Goal: Task Accomplishment & Management: Manage account settings

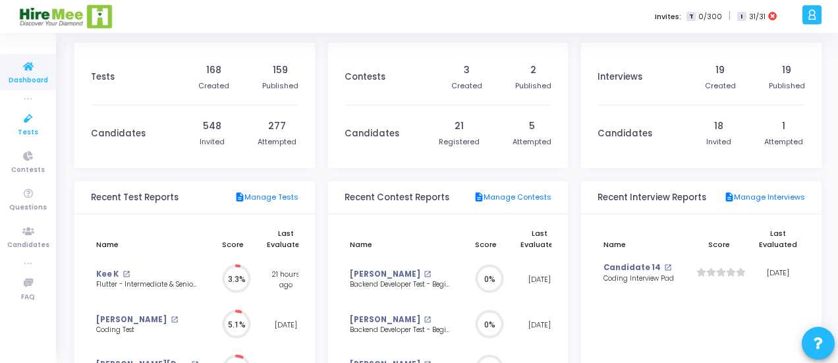
click at [24, 125] on icon at bounding box center [29, 119] width 28 height 16
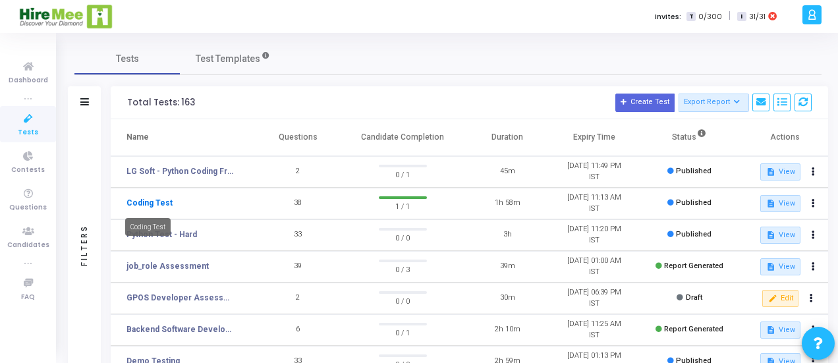
click at [163, 198] on link "Coding Test" at bounding box center [150, 203] width 46 height 12
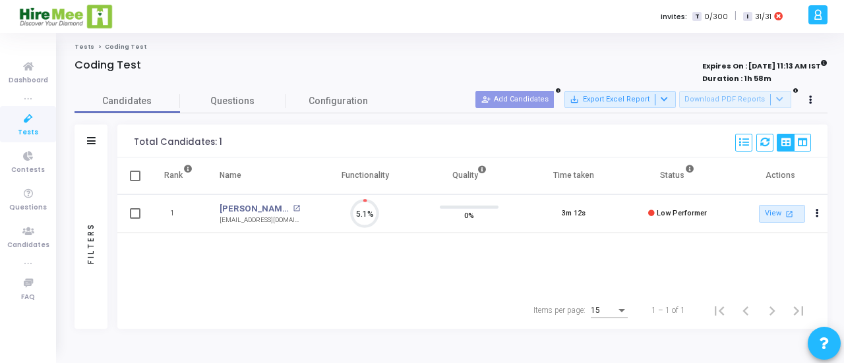
scroll to position [28, 33]
click at [811, 97] on icon at bounding box center [810, 100] width 3 height 7
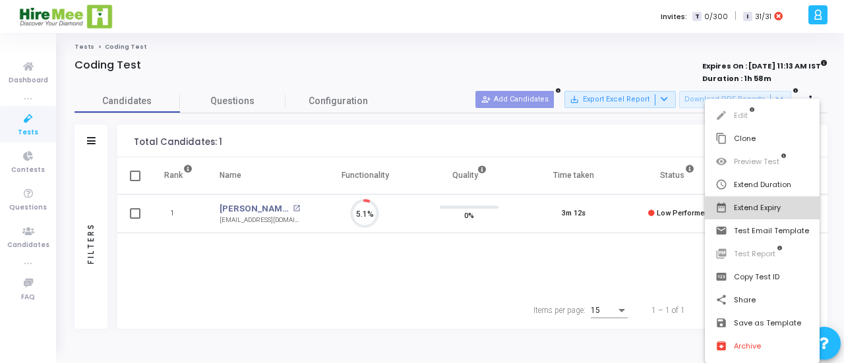
click at [763, 208] on button "date_range Extend Expiry" at bounding box center [762, 207] width 115 height 23
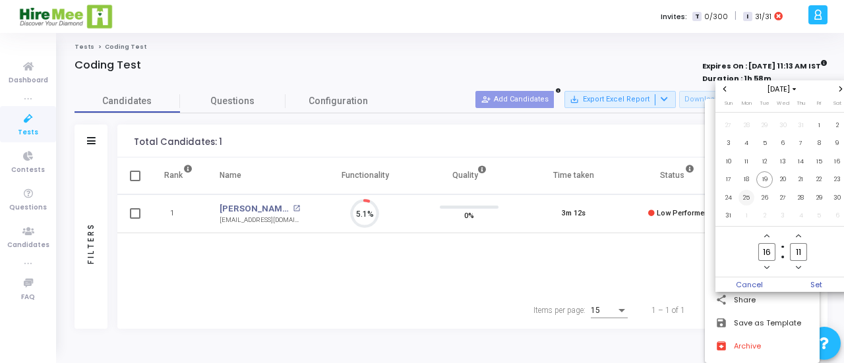
click at [749, 198] on span "25" at bounding box center [746, 198] width 16 height 16
click at [814, 283] on span "Set" at bounding box center [815, 284] width 67 height 15
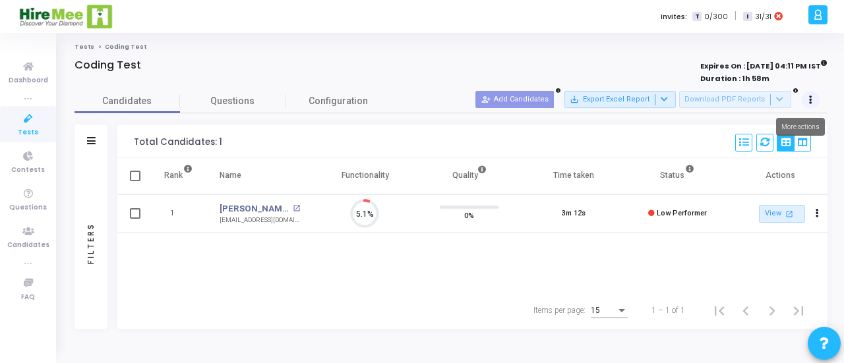
click at [807, 99] on button at bounding box center [810, 100] width 18 height 18
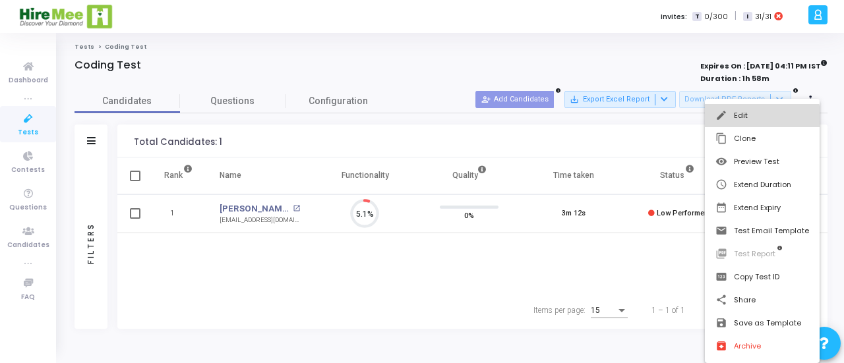
click at [759, 119] on button "edit Edit" at bounding box center [762, 115] width 115 height 23
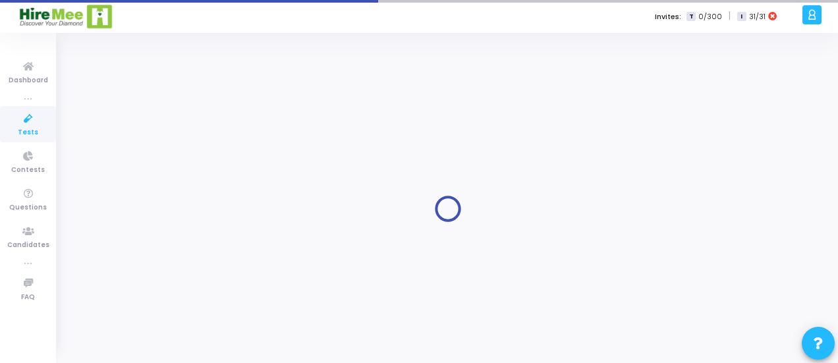
type input "[DATE] 11:30 AM"
checkbox input "false"
radio input "true"
type input "[DATE] 4:11 PM"
type input "1"
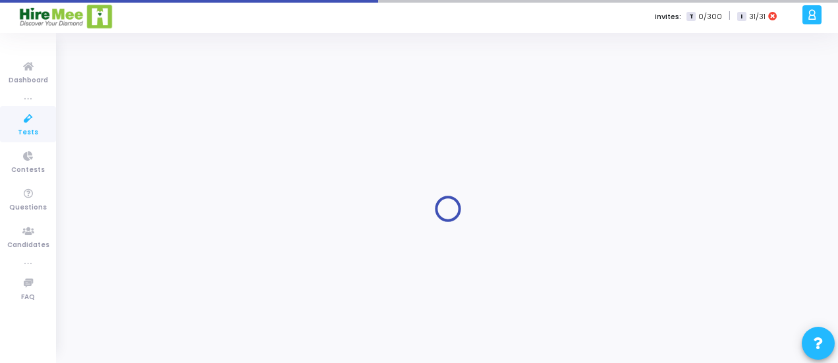
type input "15"
type input "70"
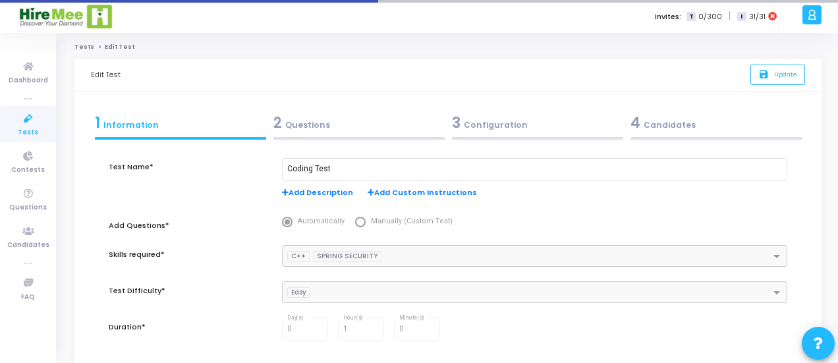
click at [500, 121] on div "3 Configuration" at bounding box center [537, 123] width 171 height 22
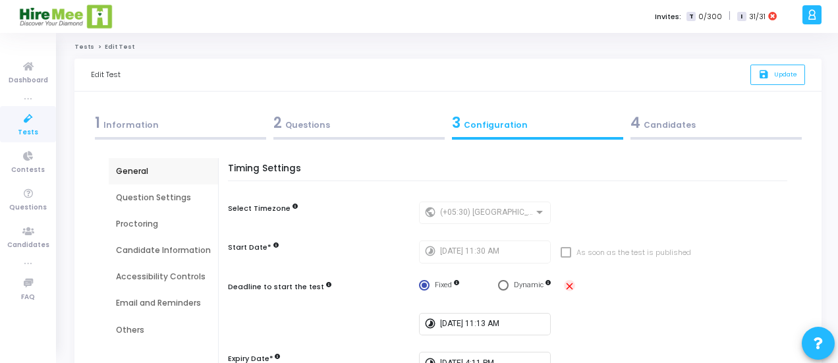
click at [569, 287] on mat-icon "close" at bounding box center [569, 286] width 11 height 11
radio input "false"
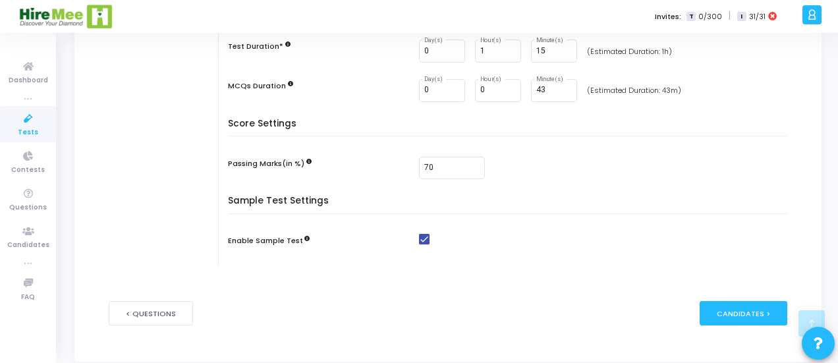
scroll to position [334, 0]
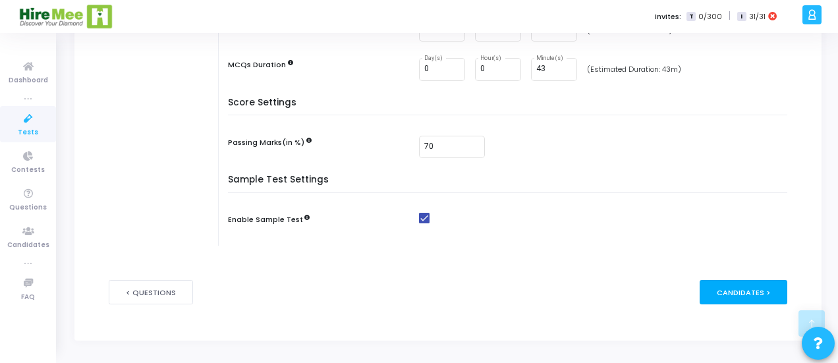
click at [729, 288] on div "Candidates >" at bounding box center [744, 292] width 88 height 24
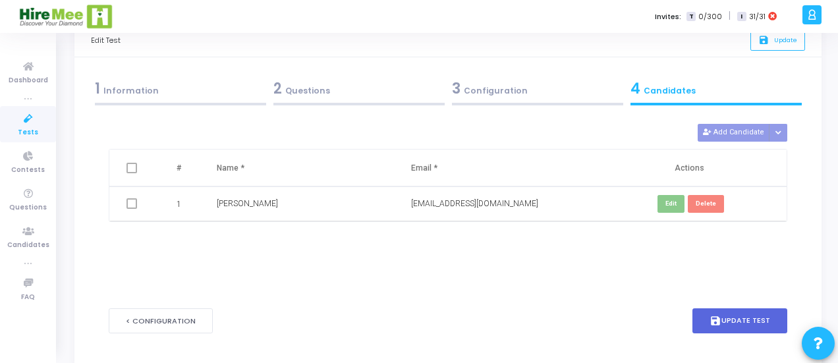
click at [729, 288] on form "Test Name* Coding Test Add Description Add Custom Instructions Add Questions* A…" at bounding box center [448, 231] width 679 height 245
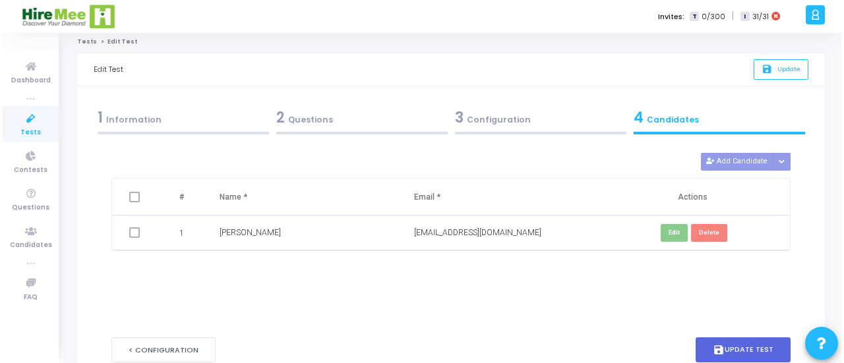
scroll to position [0, 0]
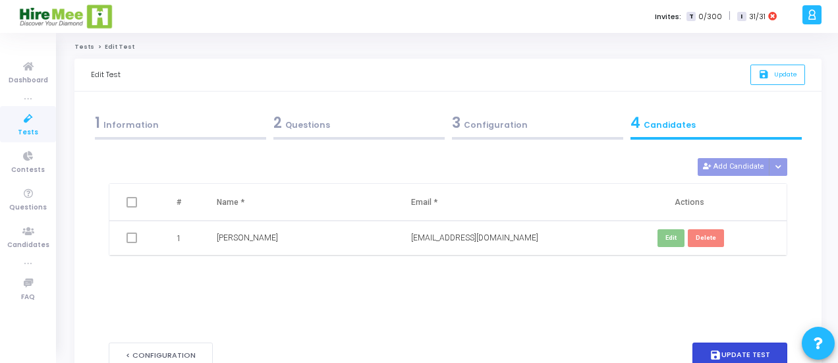
click at [734, 351] on button "save Update Test" at bounding box center [740, 356] width 95 height 26
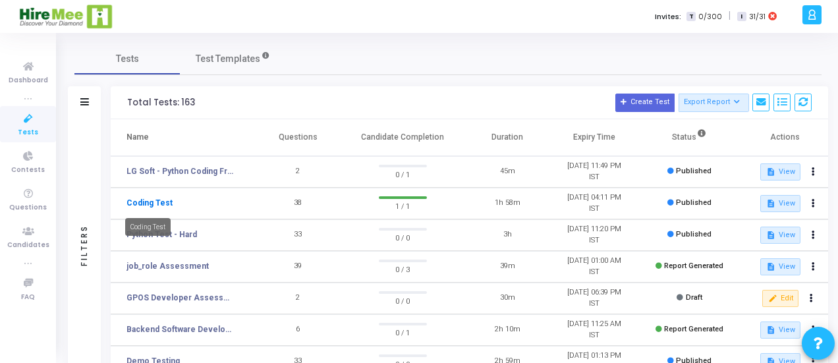
click at [140, 205] on link "Coding Test" at bounding box center [150, 203] width 46 height 12
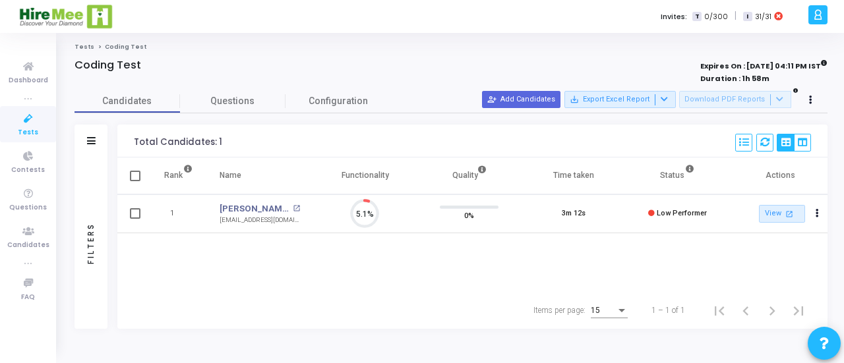
scroll to position [28, 33]
click at [530, 98] on button "person_add_alt Add Candidates" at bounding box center [521, 99] width 78 height 17
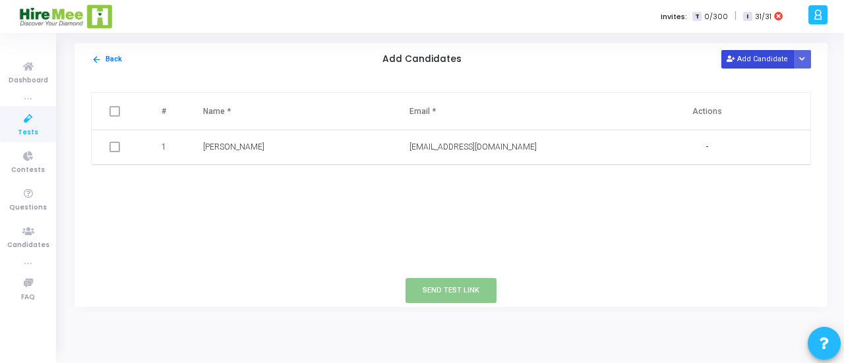
click at [745, 59] on button "Add Candidate" at bounding box center [757, 59] width 73 height 18
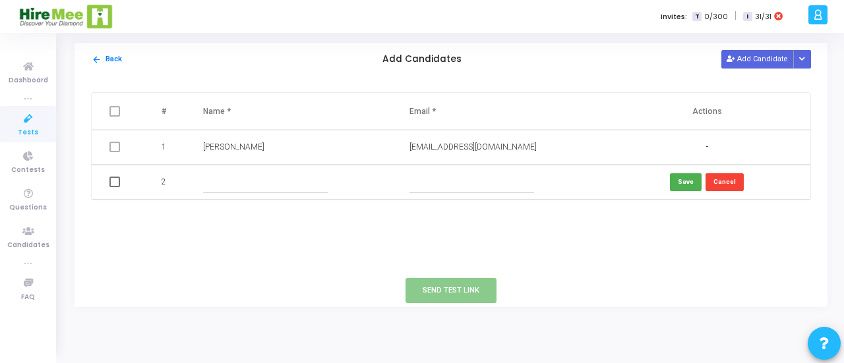
click at [231, 173] on input "text" at bounding box center [265, 182] width 125 height 22
type input "pradeep"
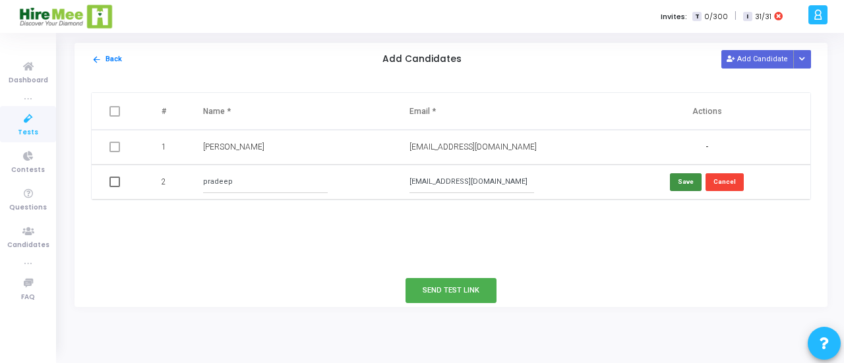
type input "[EMAIL_ADDRESS][DOMAIN_NAME]"
click at [685, 181] on button "Save" at bounding box center [686, 182] width 32 height 18
click at [801, 60] on icon "Button group with nested dropdown" at bounding box center [802, 59] width 6 height 7
click at [751, 90] on button "Upload Candidate List" at bounding box center [754, 84] width 101 height 18
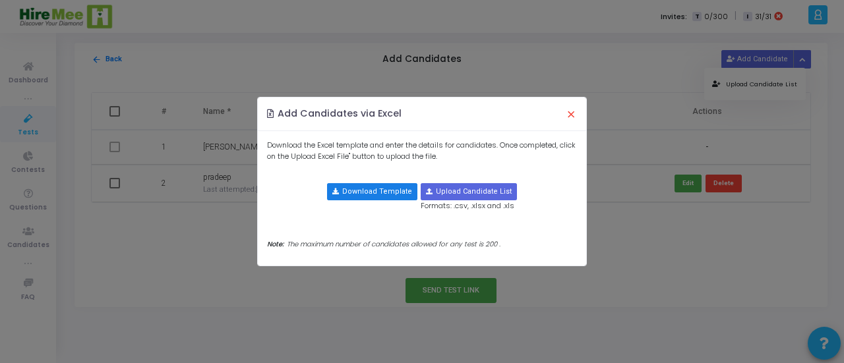
click at [361, 187] on button "Download Template" at bounding box center [372, 191] width 90 height 17
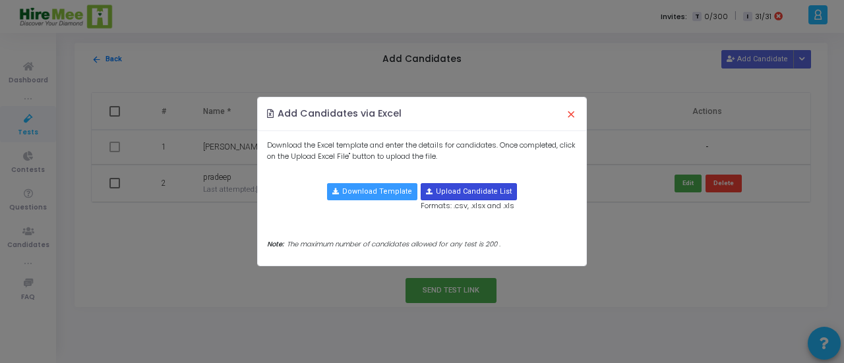
click at [471, 193] on input "file" at bounding box center [468, 192] width 95 height 16
type input "C:\fakepath\candidate-template.csv"
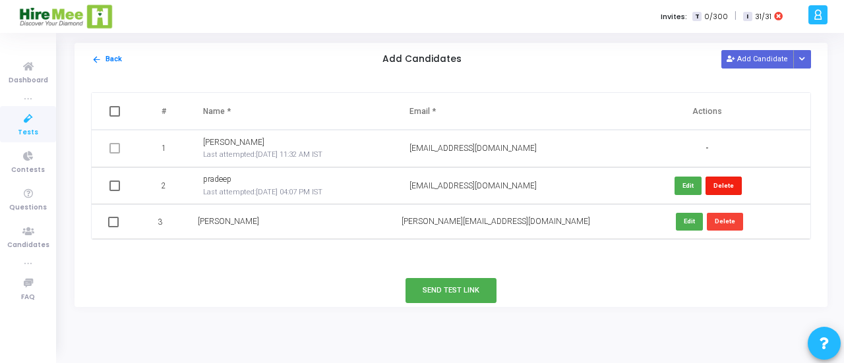
click at [736, 185] on button "Delete" at bounding box center [723, 186] width 36 height 18
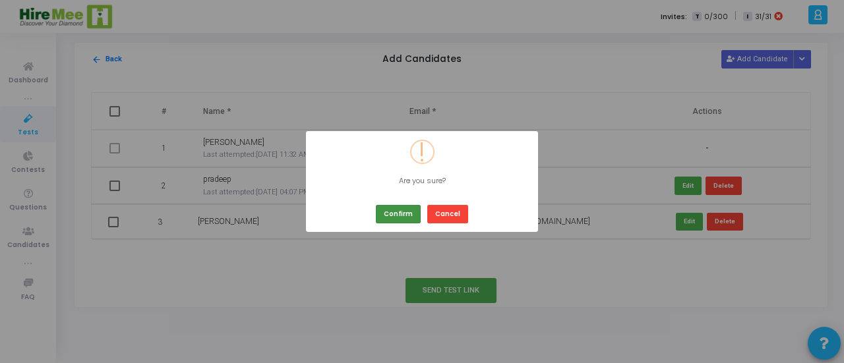
click at [393, 212] on button "Confirm" at bounding box center [398, 214] width 45 height 18
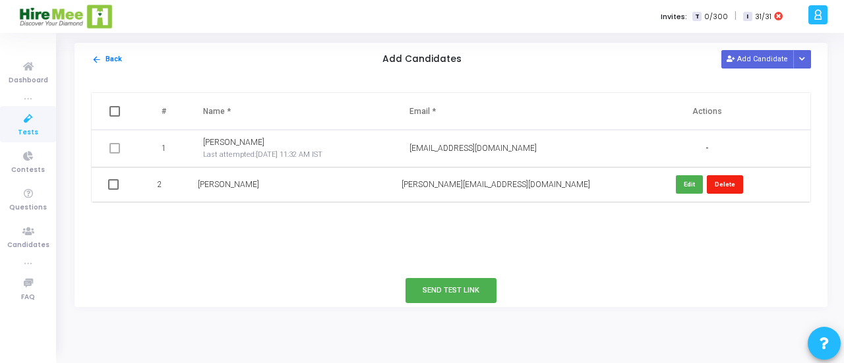
click at [723, 185] on button "Delete" at bounding box center [725, 184] width 36 height 18
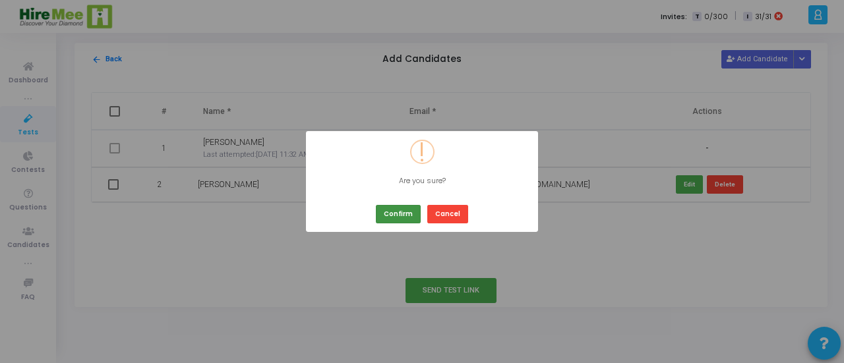
click at [385, 216] on button "Confirm" at bounding box center [398, 214] width 45 height 18
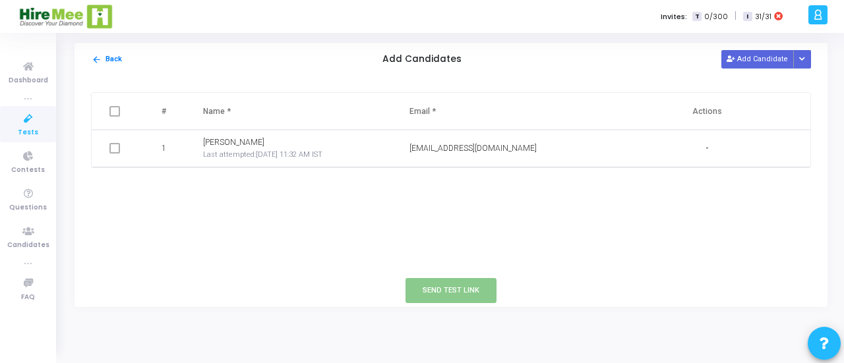
click at [295, 245] on div "# Name * Email * Actions 1 [PERSON_NAME] Last attempted: [DATE] 11:32 AM IST [E…" at bounding box center [450, 175] width 753 height 198
click at [111, 57] on button "arrow_back Back" at bounding box center [107, 59] width 32 height 13
